Goal: Information Seeking & Learning: Learn about a topic

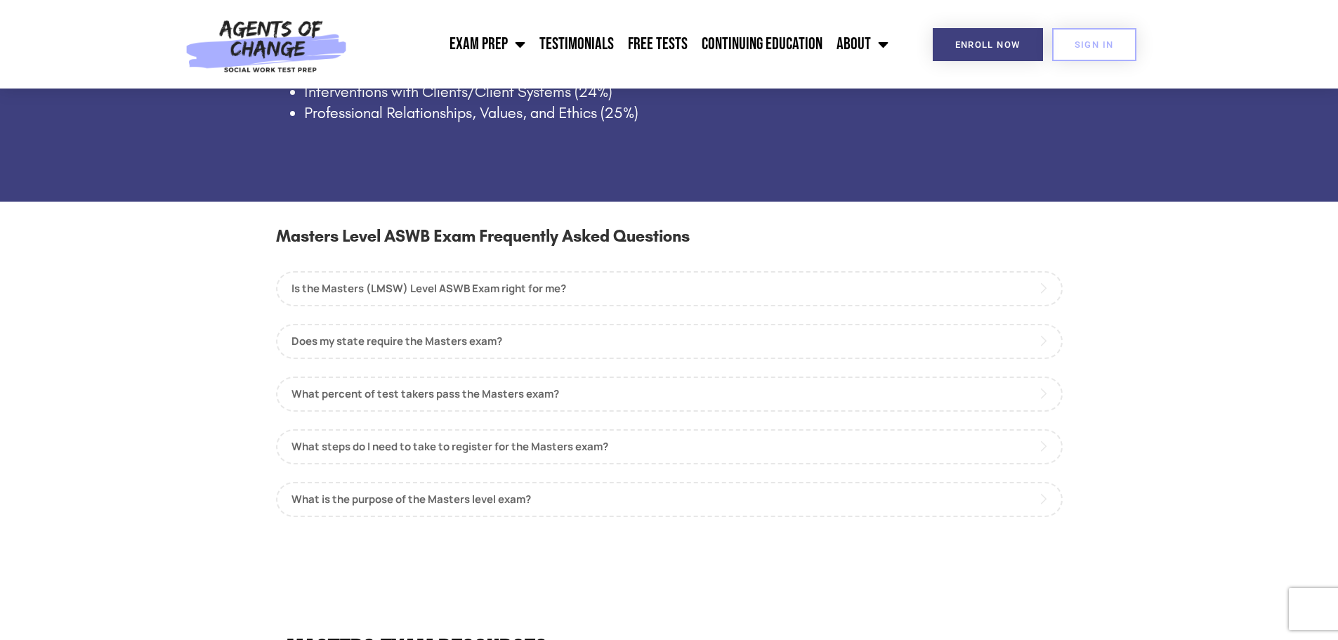
scroll to position [1194, 0]
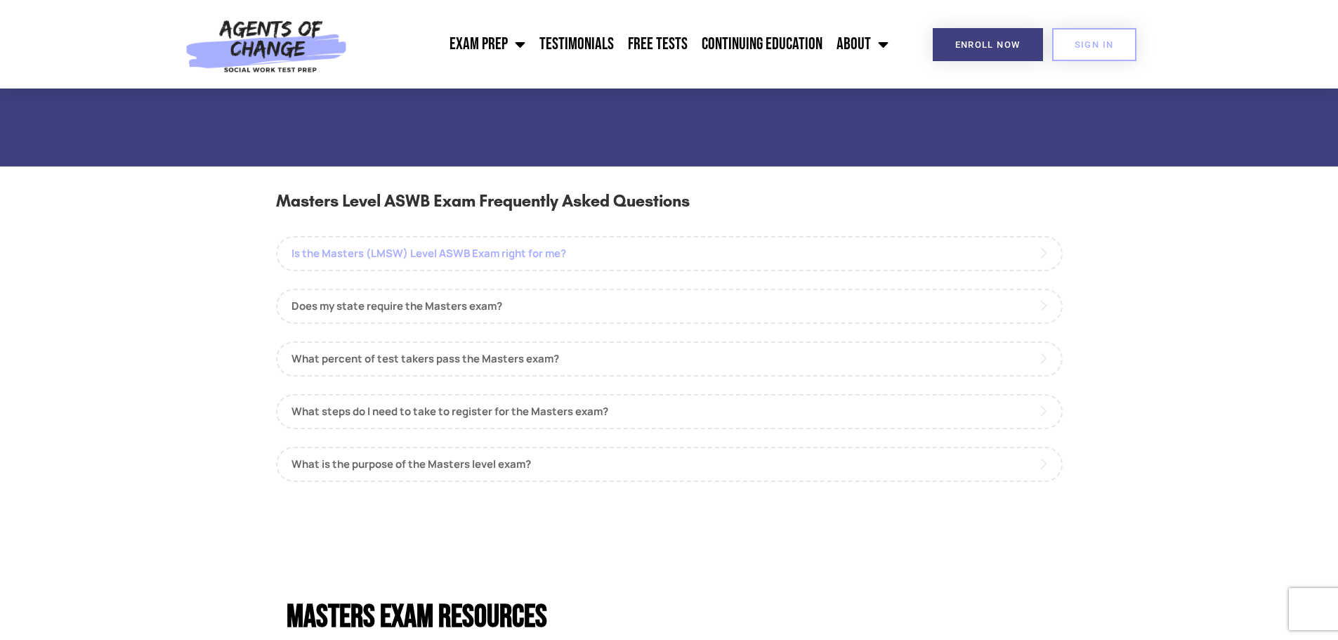
click at [442, 254] on link "Is the Masters (LMSW) Level ASWB Exam right for me?" at bounding box center [669, 253] width 787 height 35
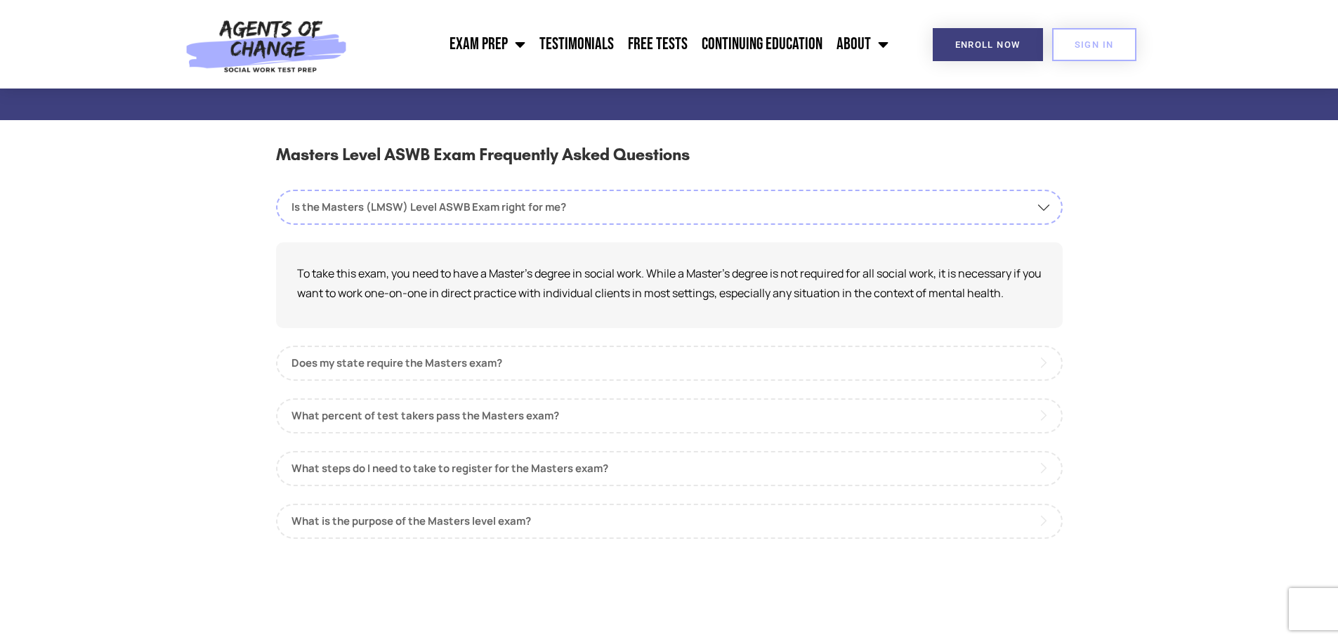
scroll to position [1264, 0]
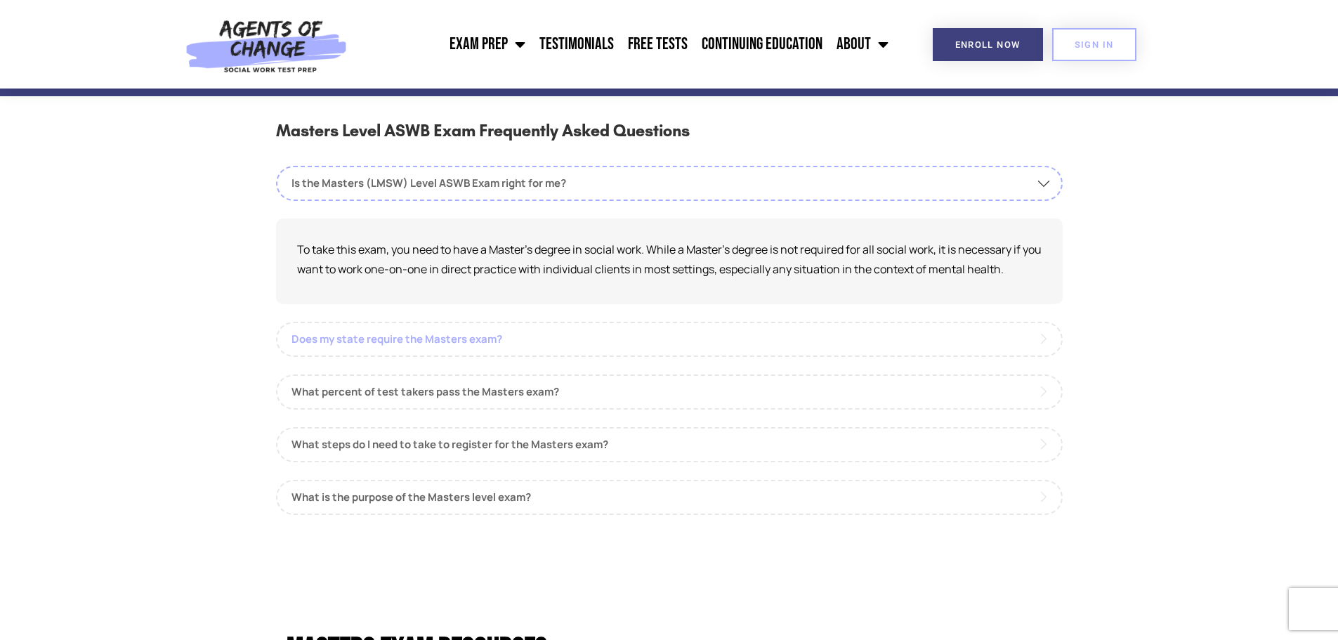
click at [383, 340] on link "Does my state require the Masters exam?" at bounding box center [669, 339] width 787 height 35
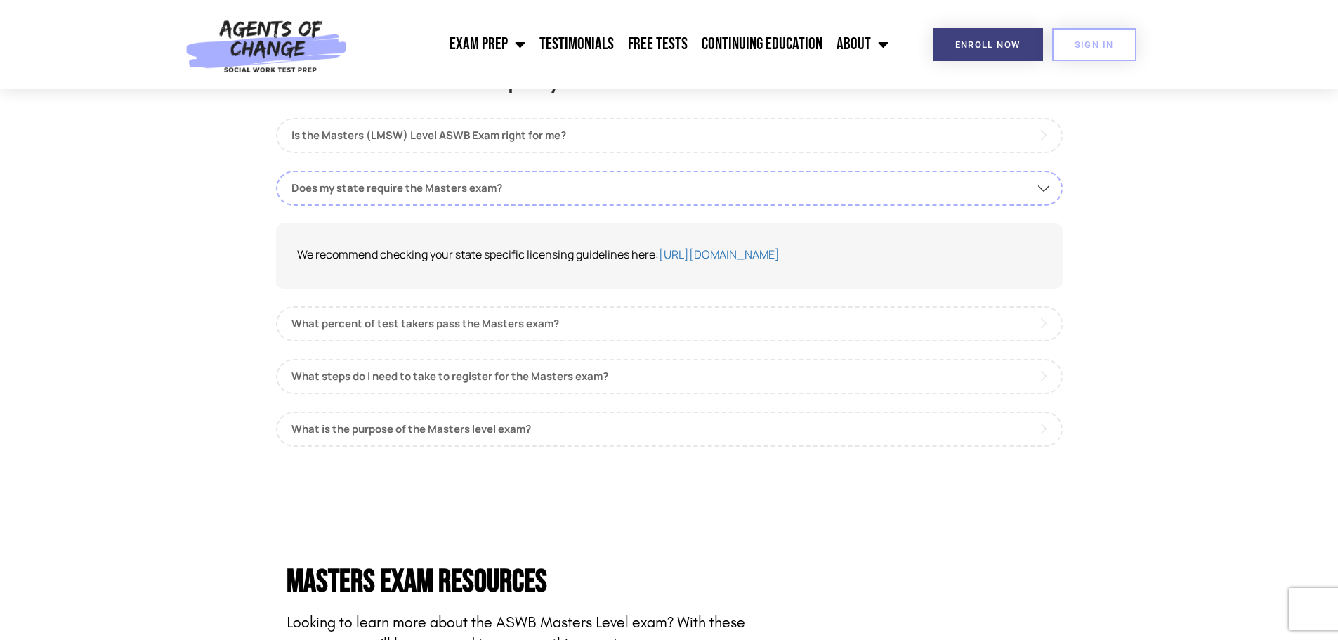
scroll to position [1405, 0]
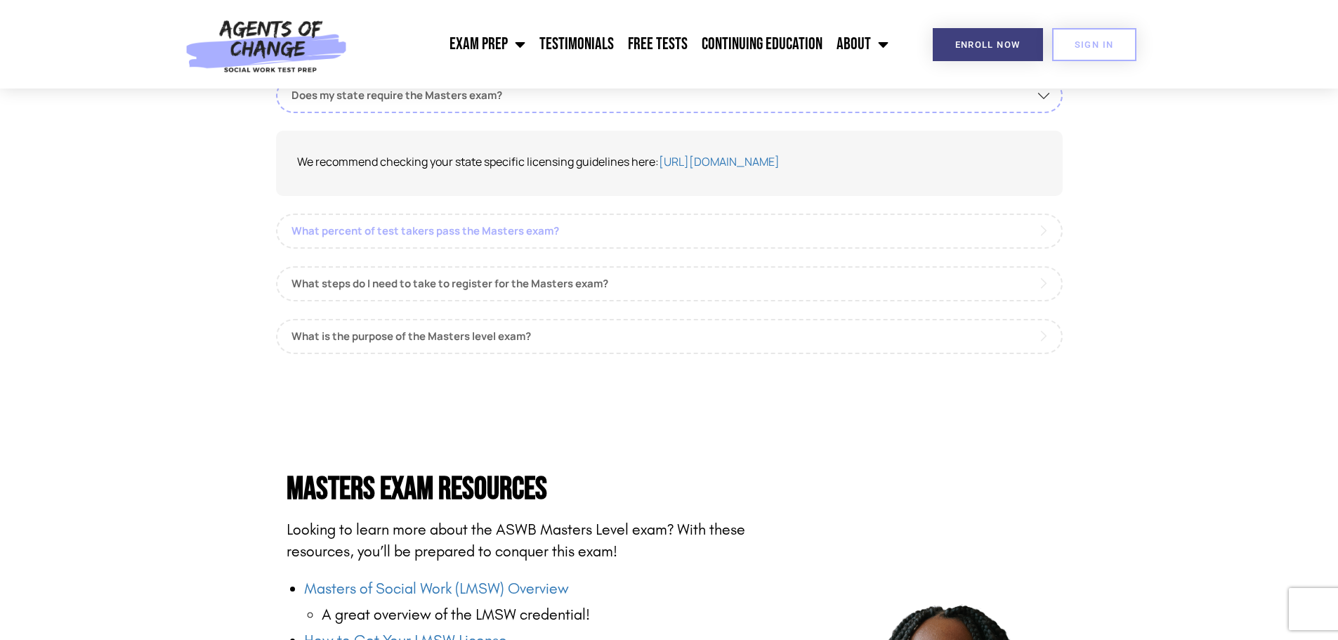
click at [426, 230] on link "What percent of test takers pass the Masters exam?" at bounding box center [669, 230] width 787 height 35
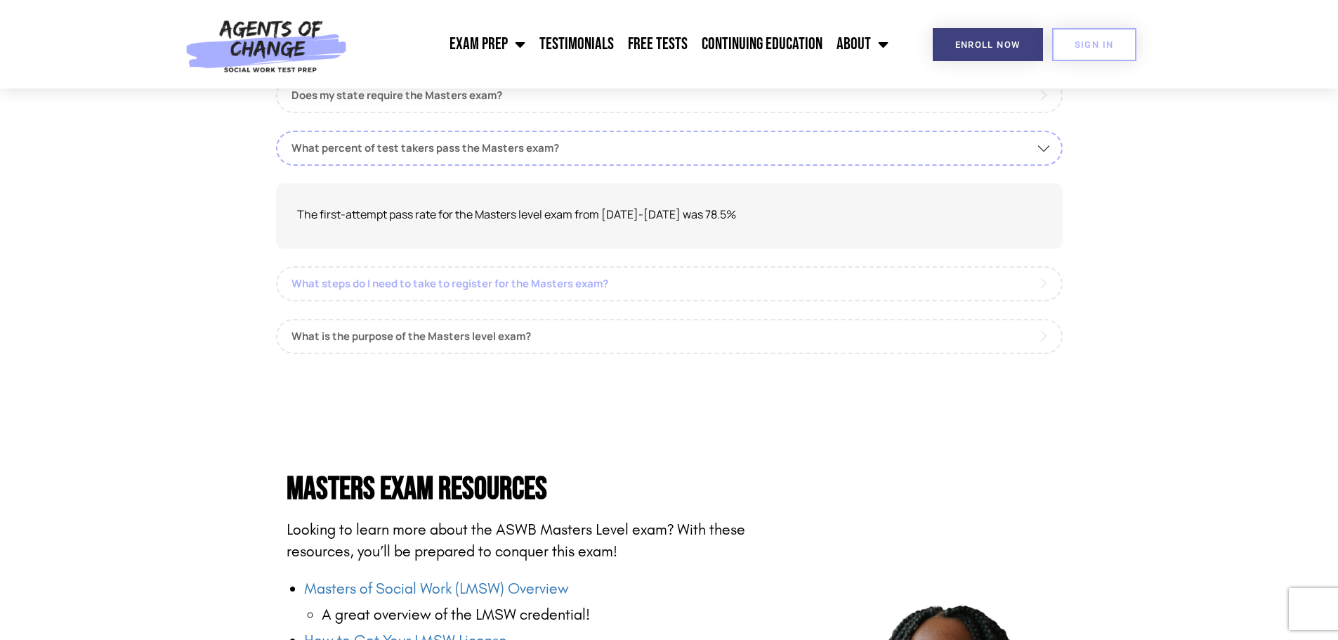
click at [457, 285] on link "What steps do I need to take to register for the Masters exam?" at bounding box center [669, 283] width 787 height 35
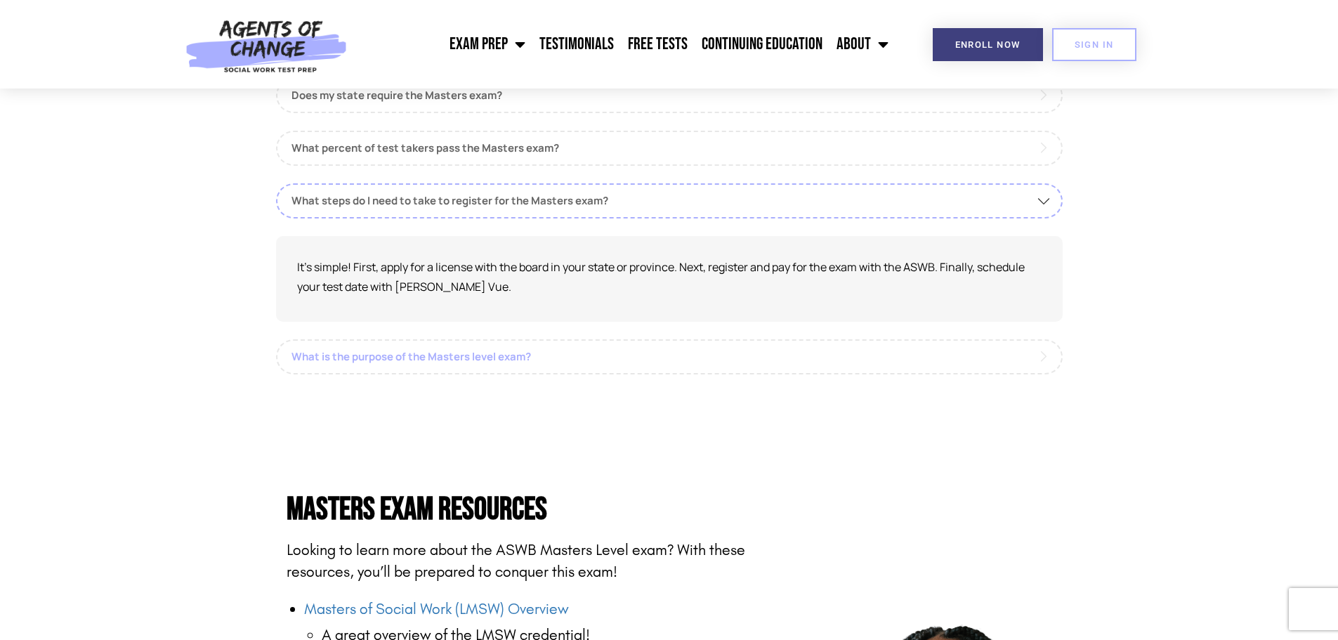
click at [414, 357] on link "What is the purpose of the Masters level exam?" at bounding box center [669, 356] width 787 height 35
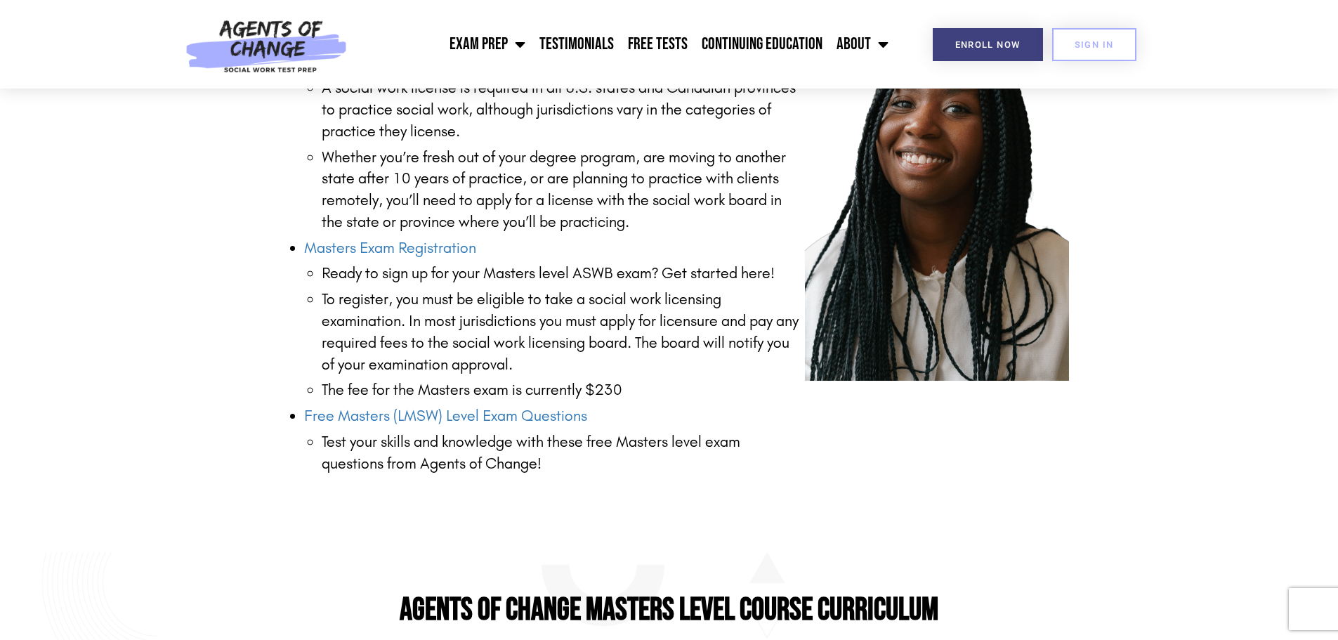
scroll to position [2037, 0]
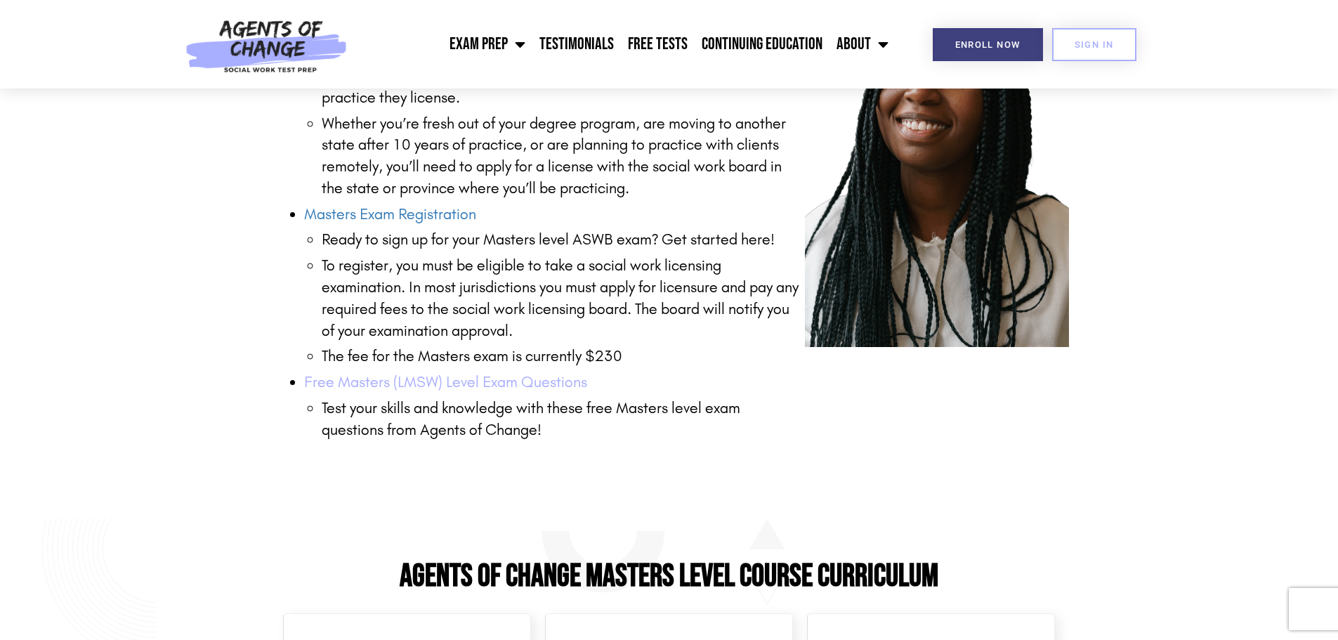
click at [414, 380] on link "Free Masters (LMSW) Level Exam Questions" at bounding box center [445, 382] width 283 height 18
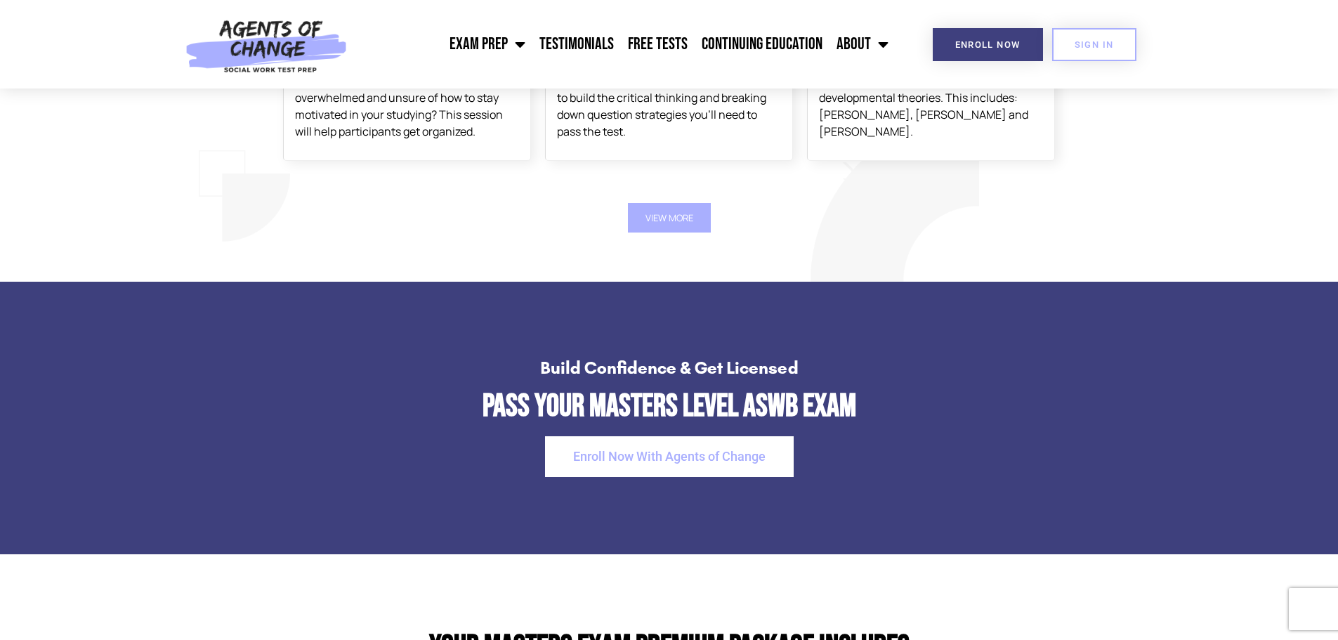
scroll to position [2739, 0]
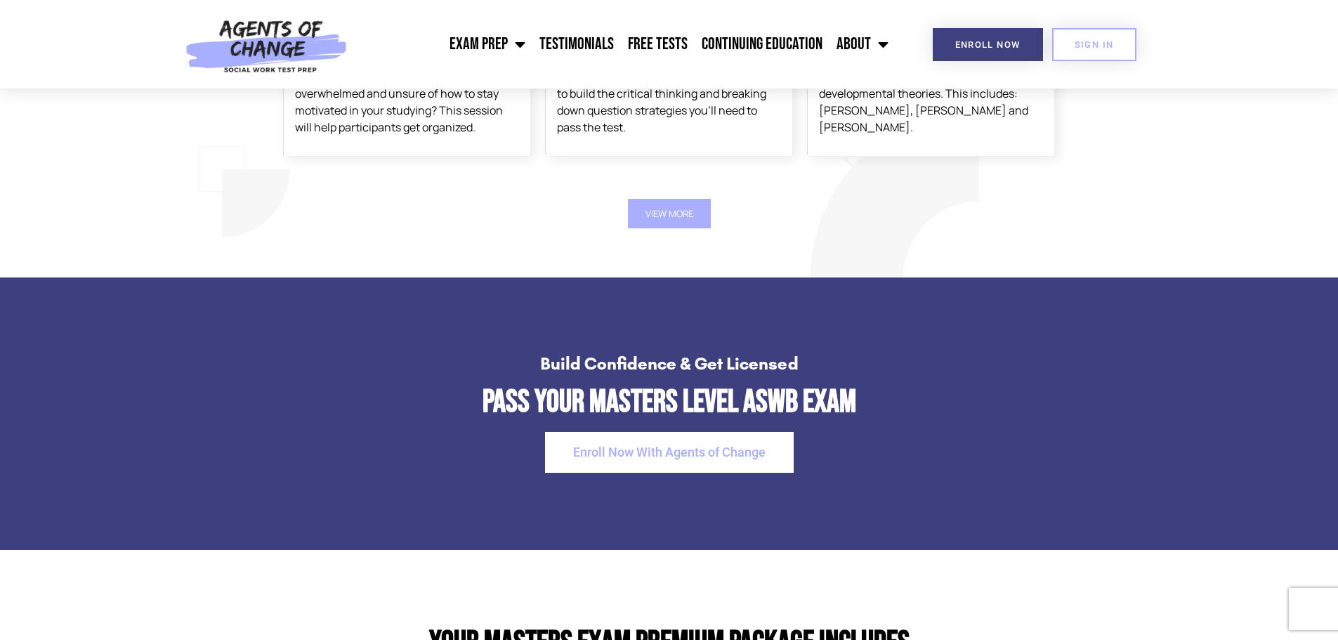
click at [659, 225] on button "View More" at bounding box center [669, 214] width 83 height 30
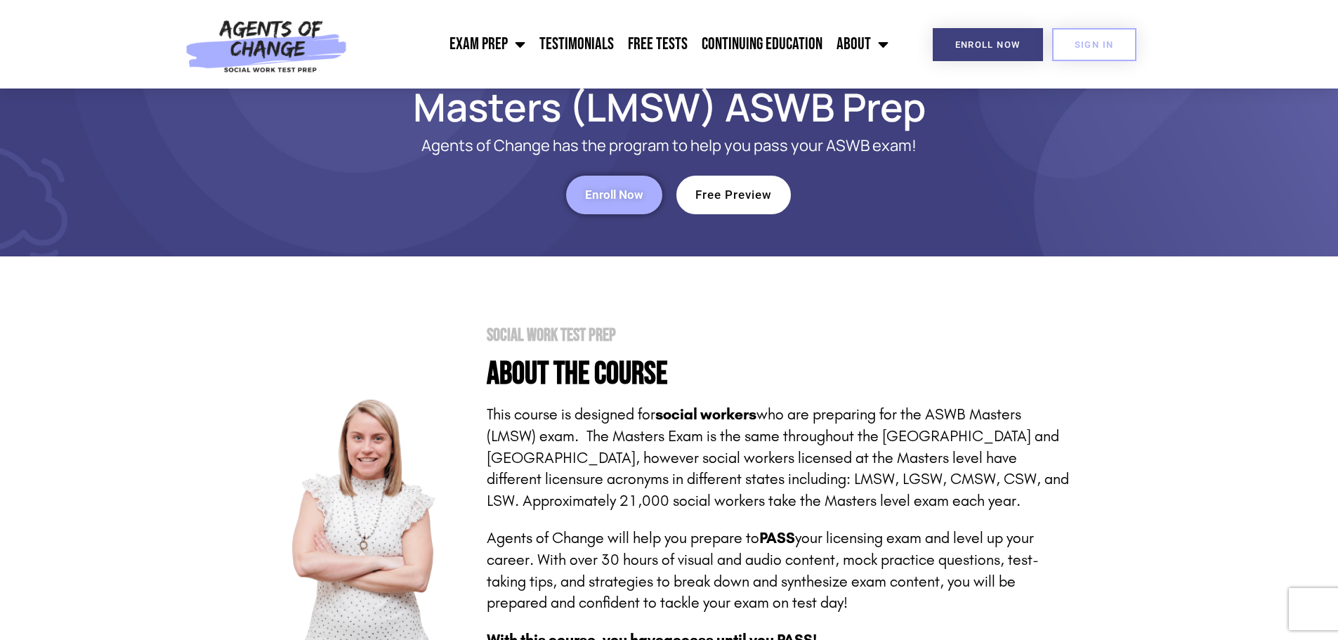
scroll to position [0, 0]
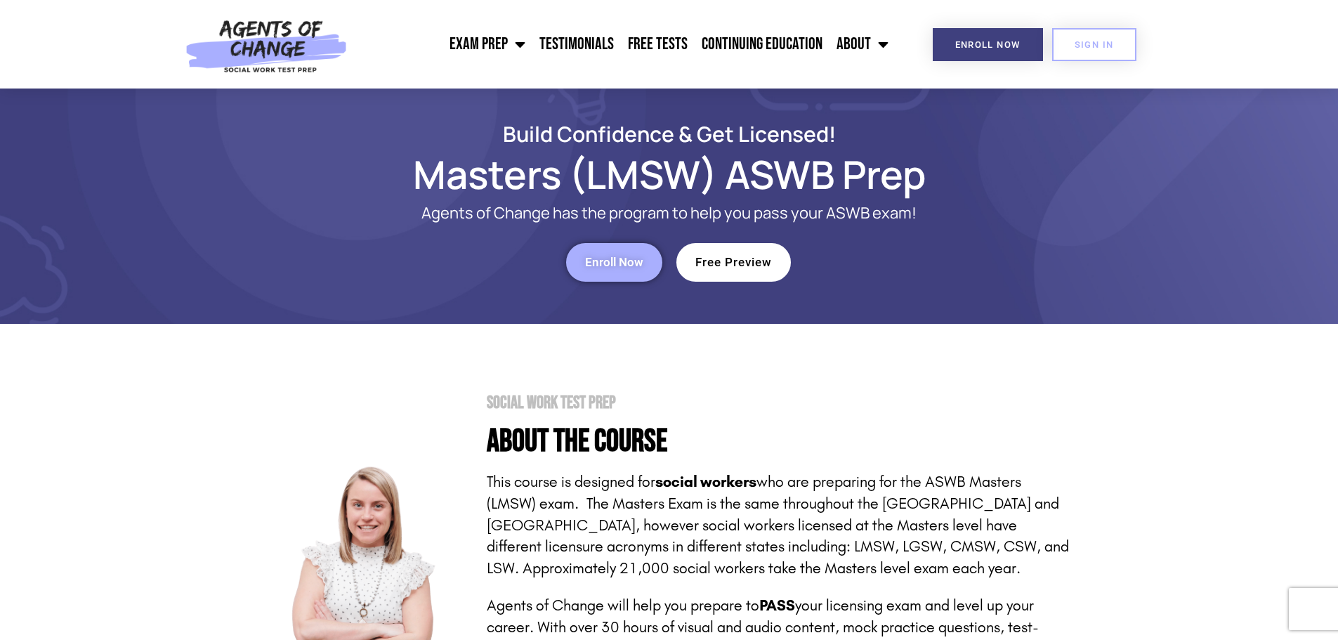
click at [744, 264] on span "Free Preview" at bounding box center [733, 262] width 77 height 12
